Goal: Download file/media

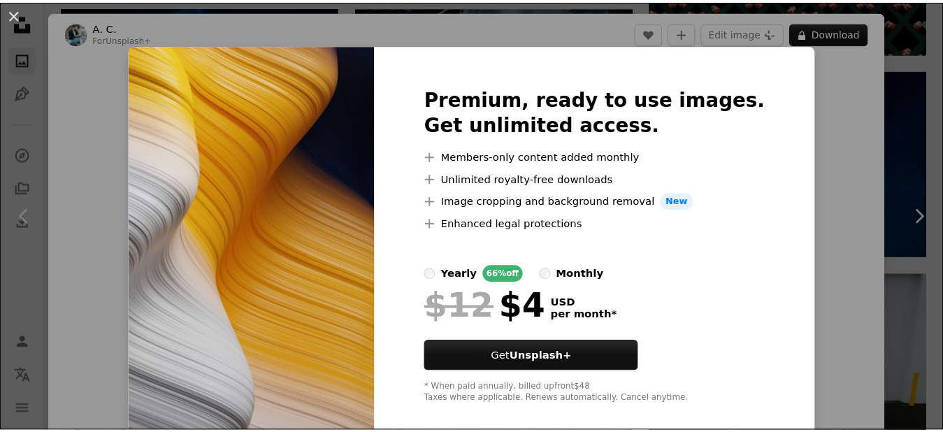
scroll to position [9246, 0]
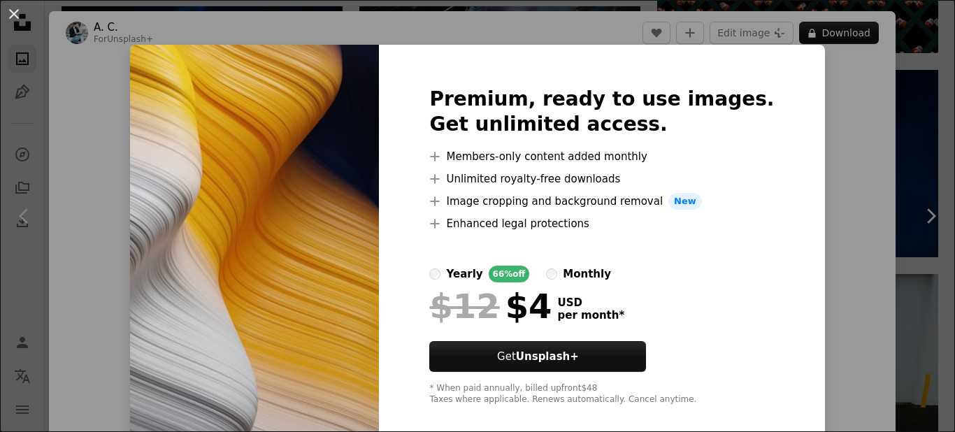
click at [854, 145] on div "An X shape Premium, ready to use images. Get unlimited access. A plus sign Memb…" at bounding box center [477, 216] width 955 height 432
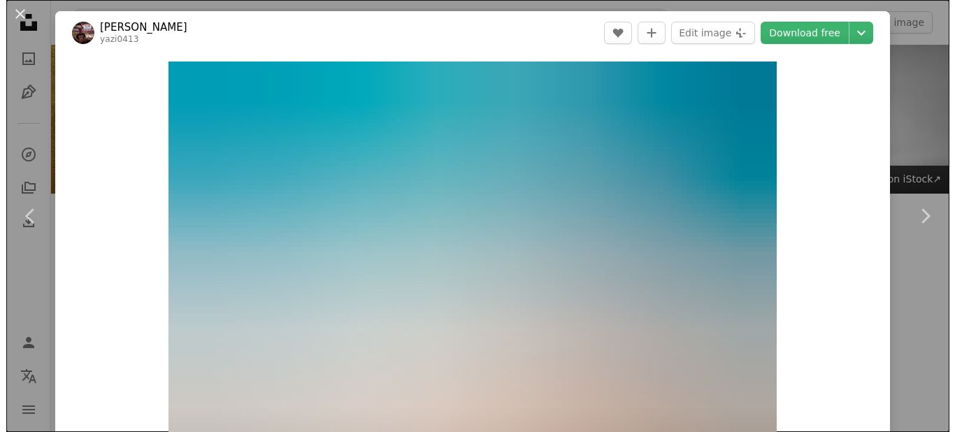
scroll to position [355, 0]
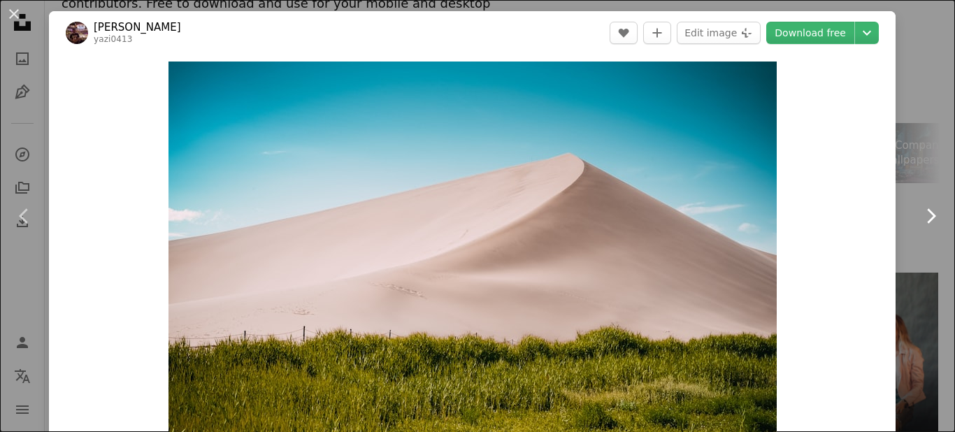
click at [930, 219] on icon "Chevron right" at bounding box center [930, 216] width 22 height 22
